Goal: Information Seeking & Learning: Learn about a topic

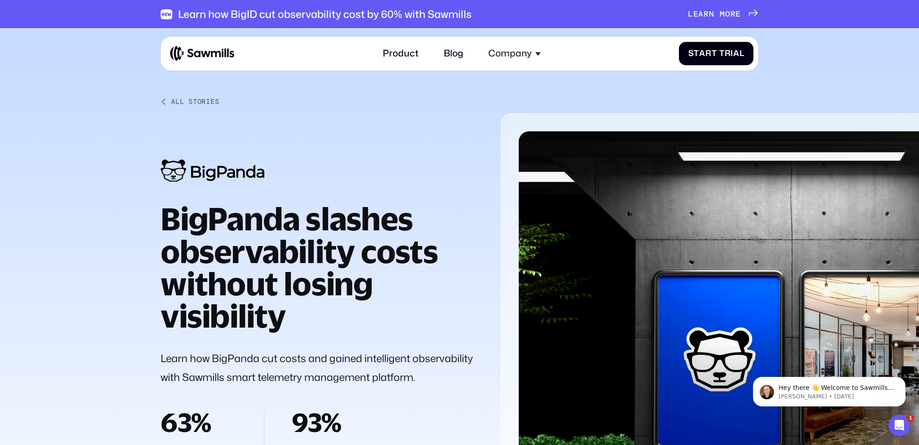
click at [194, 99] on div "All Stories" at bounding box center [195, 102] width 48 height 8
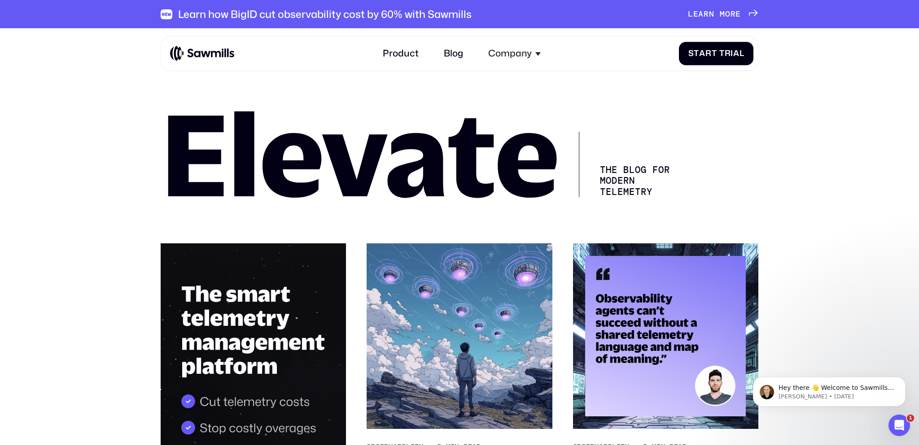
click at [728, 12] on span "o" at bounding box center [727, 14] width 5 height 10
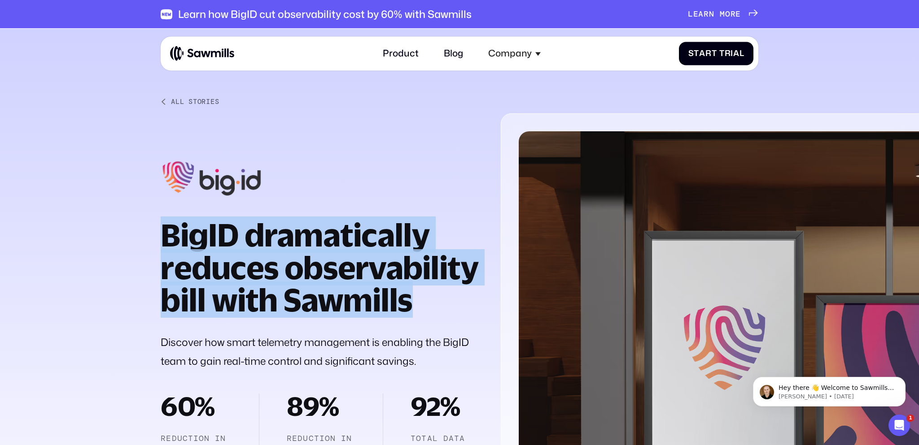
drag, startPoint x: 416, startPoint y: 301, endPoint x: 170, endPoint y: 239, distance: 254.0
click at [170, 239] on h1 "BigID dramatically reduces observability bill with Sawmills" at bounding box center [320, 267] width 318 height 97
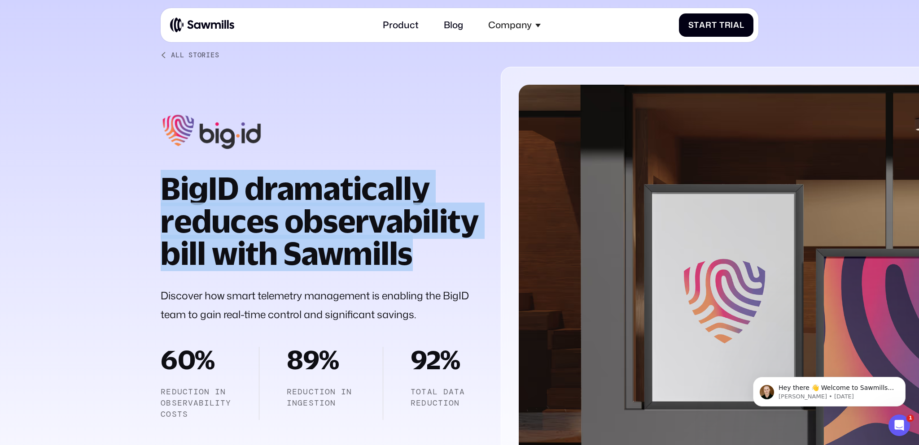
scroll to position [48, 0]
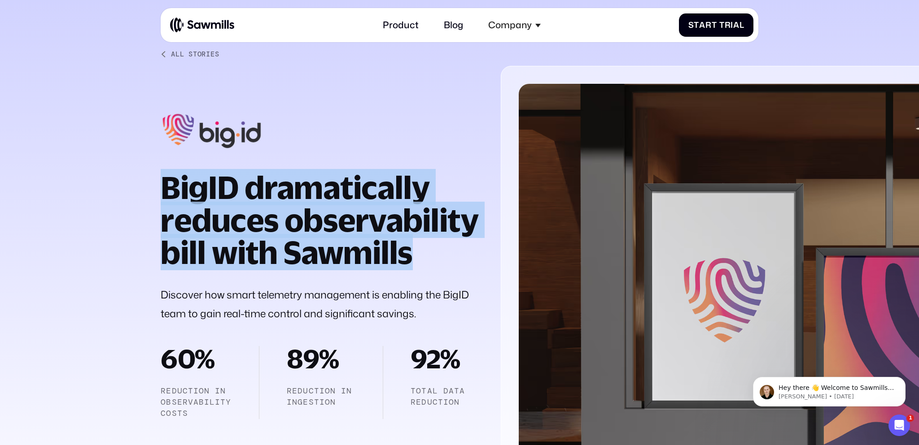
copy strong "BigID dramatically reduces observability bill with Sawmills"
